Goal: Information Seeking & Learning: Learn about a topic

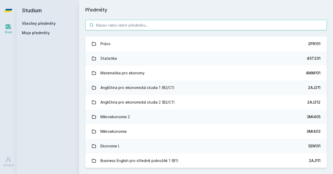
click at [108, 25] on input "search" at bounding box center [206, 25] width 242 height 10
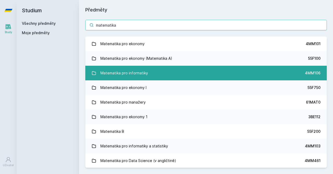
type input "matematika"
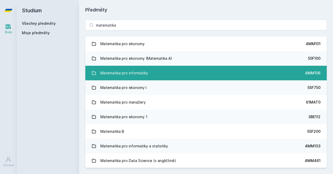
click at [123, 75] on div "Matematika pro informatiky" at bounding box center [125, 73] width 48 height 10
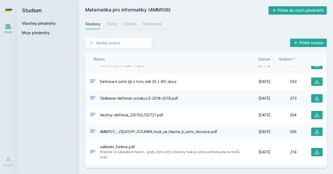
scroll to position [26, 0]
click at [115, 99] on span "Oblibene-definice-ucitelu-LS-2018-2019.pdf" at bounding box center [139, 98] width 78 height 5
click at [99, 97] on div "Oblibene-definice-ucitelu-LS-2018-2019.pdf" at bounding box center [167, 99] width 155 height 8
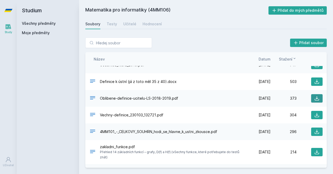
click at [321, 99] on button at bounding box center [316, 98] width 11 height 8
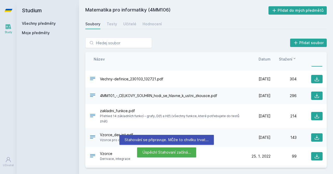
scroll to position [65, 0]
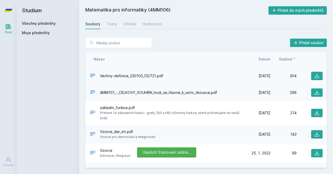
click at [146, 77] on span "Vechny-definice_230103_132721.pdf" at bounding box center [132, 75] width 64 height 5
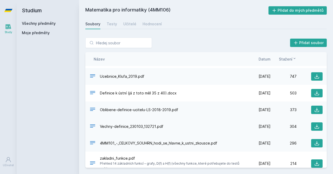
scroll to position [0, 0]
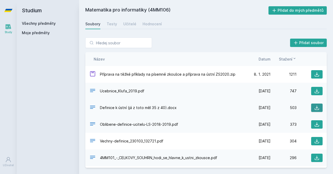
click at [315, 109] on icon at bounding box center [317, 107] width 5 height 5
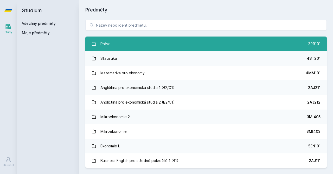
click at [119, 41] on link "Právo 2PR101" at bounding box center [206, 43] width 242 height 15
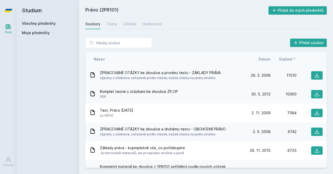
click at [134, 77] on span "výpisky z učebnice, seřazené podle otázek, každá otázka na jednu stránku" at bounding box center [160, 77] width 121 height 5
click at [113, 23] on div "Testy" at bounding box center [112, 23] width 10 height 5
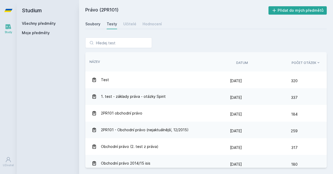
click at [95, 26] on div "Soubory" at bounding box center [92, 23] width 15 height 5
